Goal: Task Accomplishment & Management: Complete application form

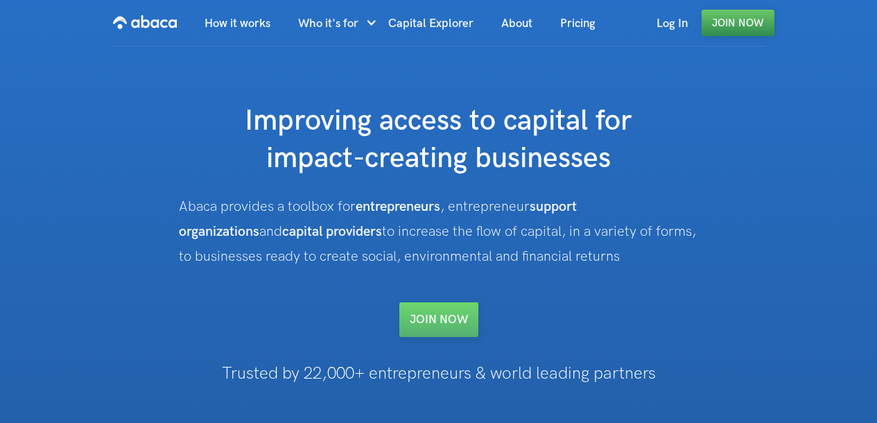
click at [732, 31] on link "Join Now" at bounding box center [737, 23] width 73 height 26
